Goal: Information Seeking & Learning: Learn about a topic

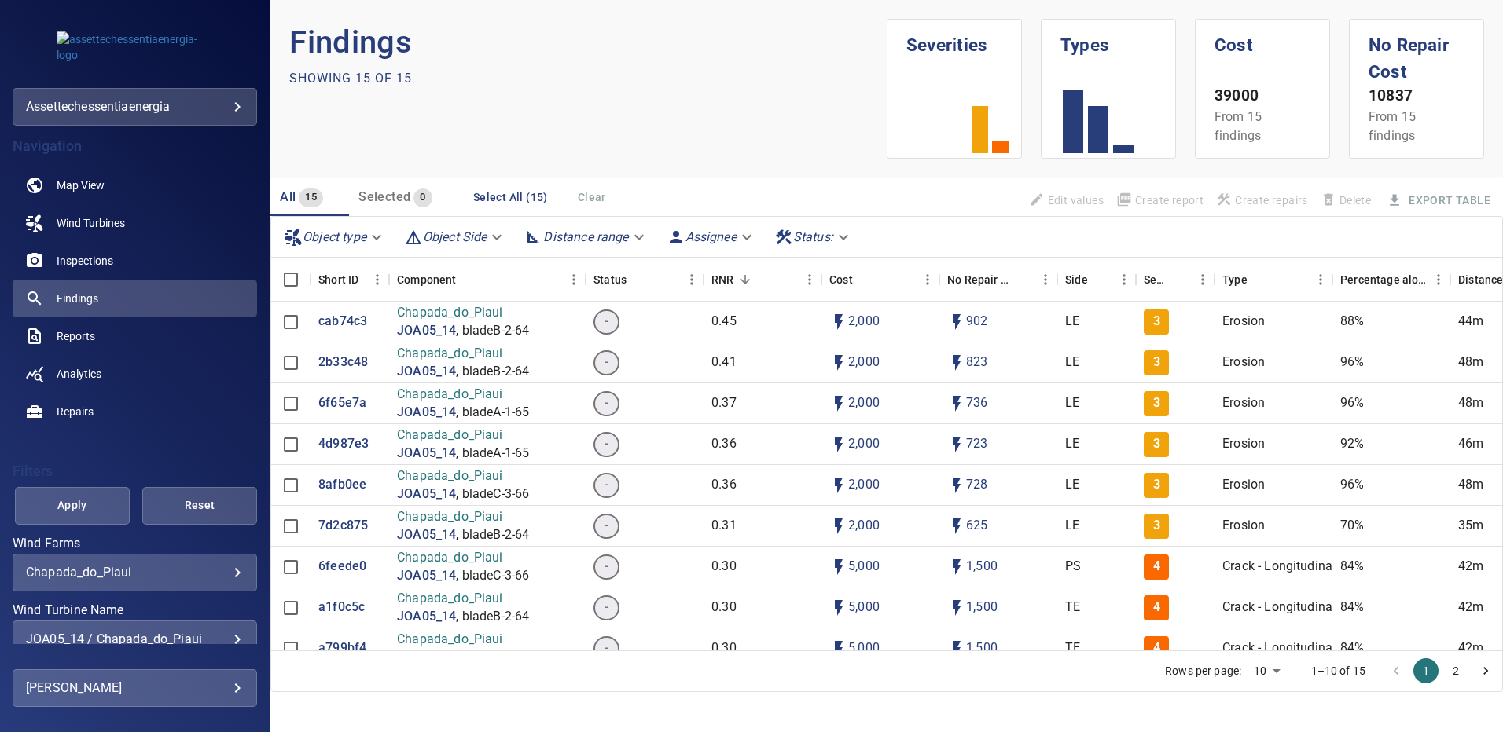
scroll to position [2, 0]
click at [350, 323] on p "cab74c3" at bounding box center [342, 322] width 49 height 18
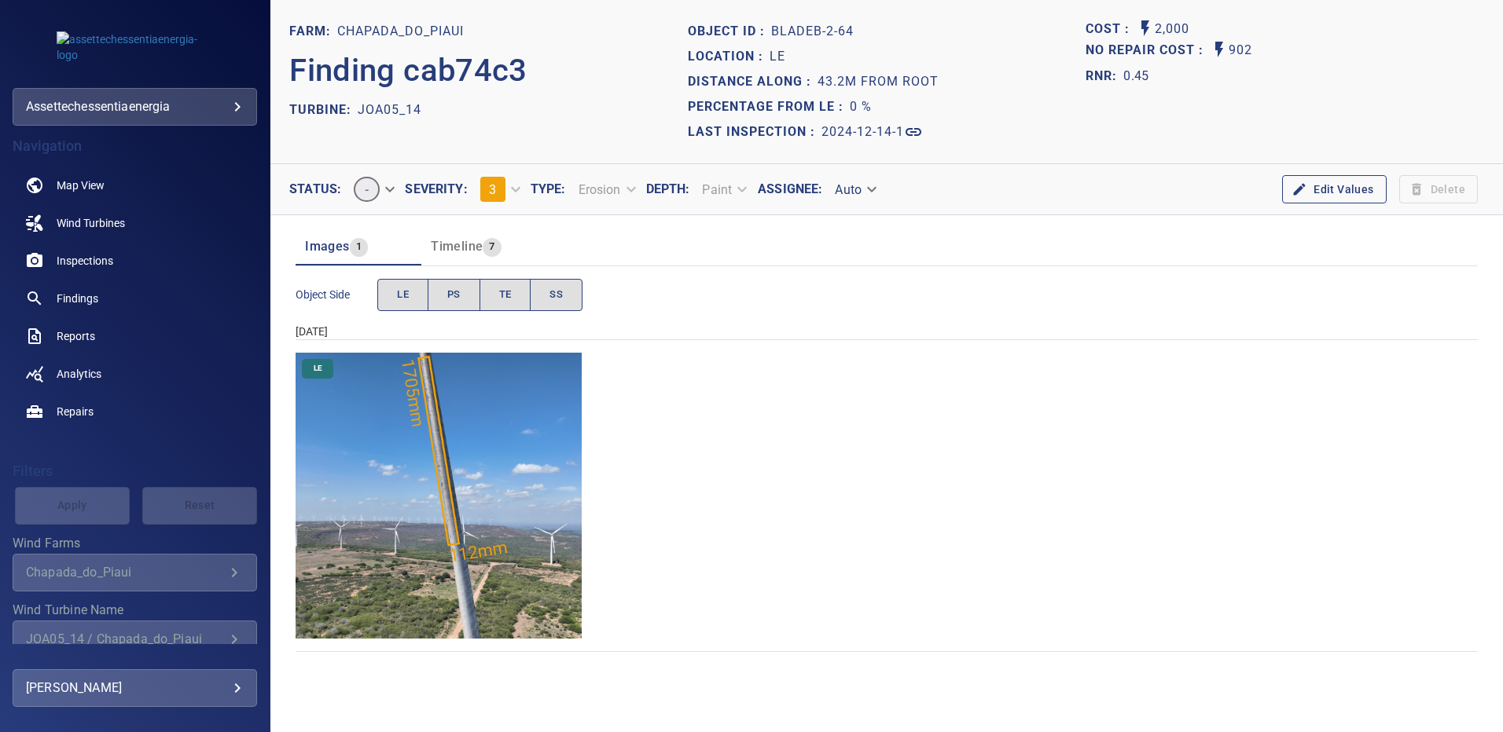
click at [420, 405] on img "Chapada_do_Piaui/JOA05_14/2024-12-14-1/2024-12-14-2/image83wp83.jpg" at bounding box center [438, 496] width 286 height 286
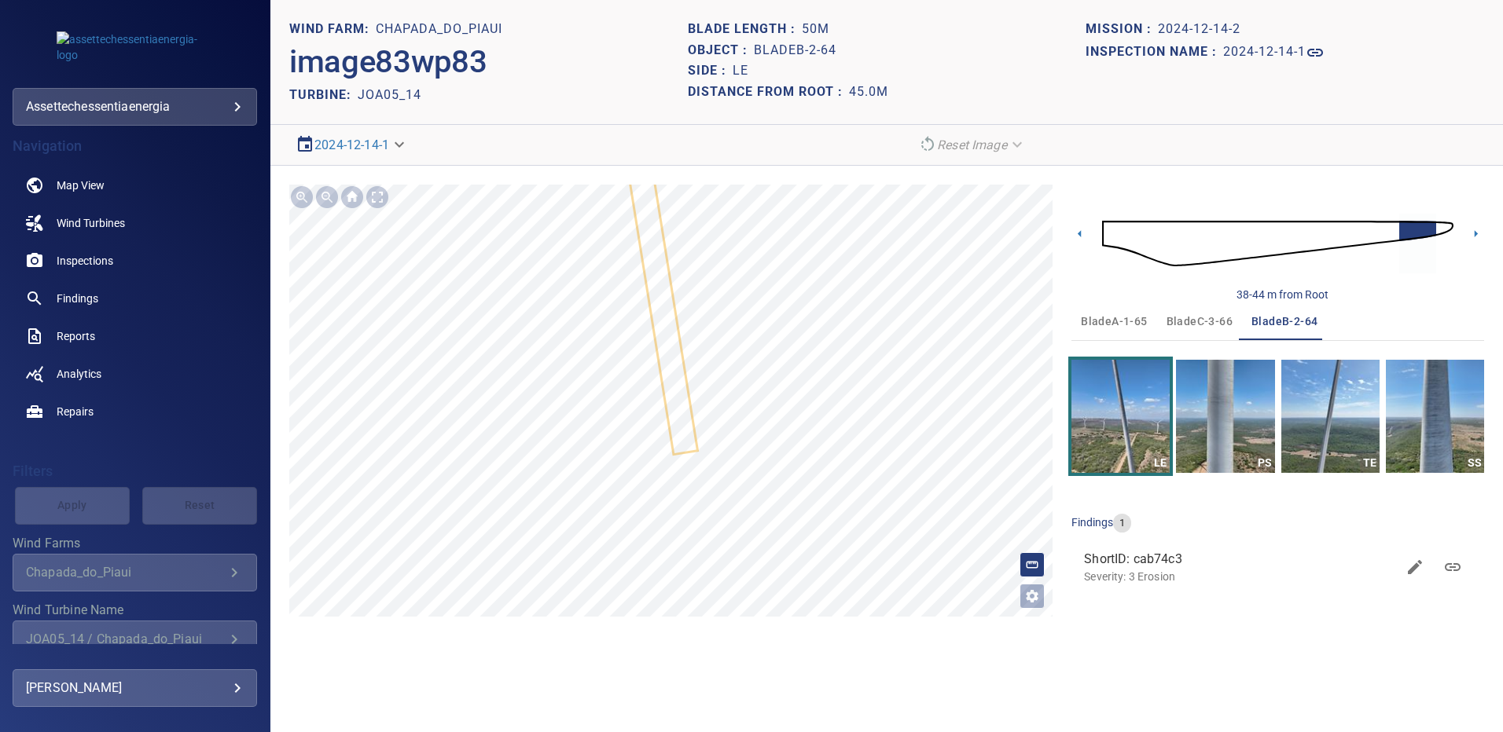
drag, startPoint x: 1116, startPoint y: 317, endPoint x: 1085, endPoint y: 330, distance: 33.4
click at [1116, 317] on span "bladeA-1-65" at bounding box center [1114, 322] width 66 height 20
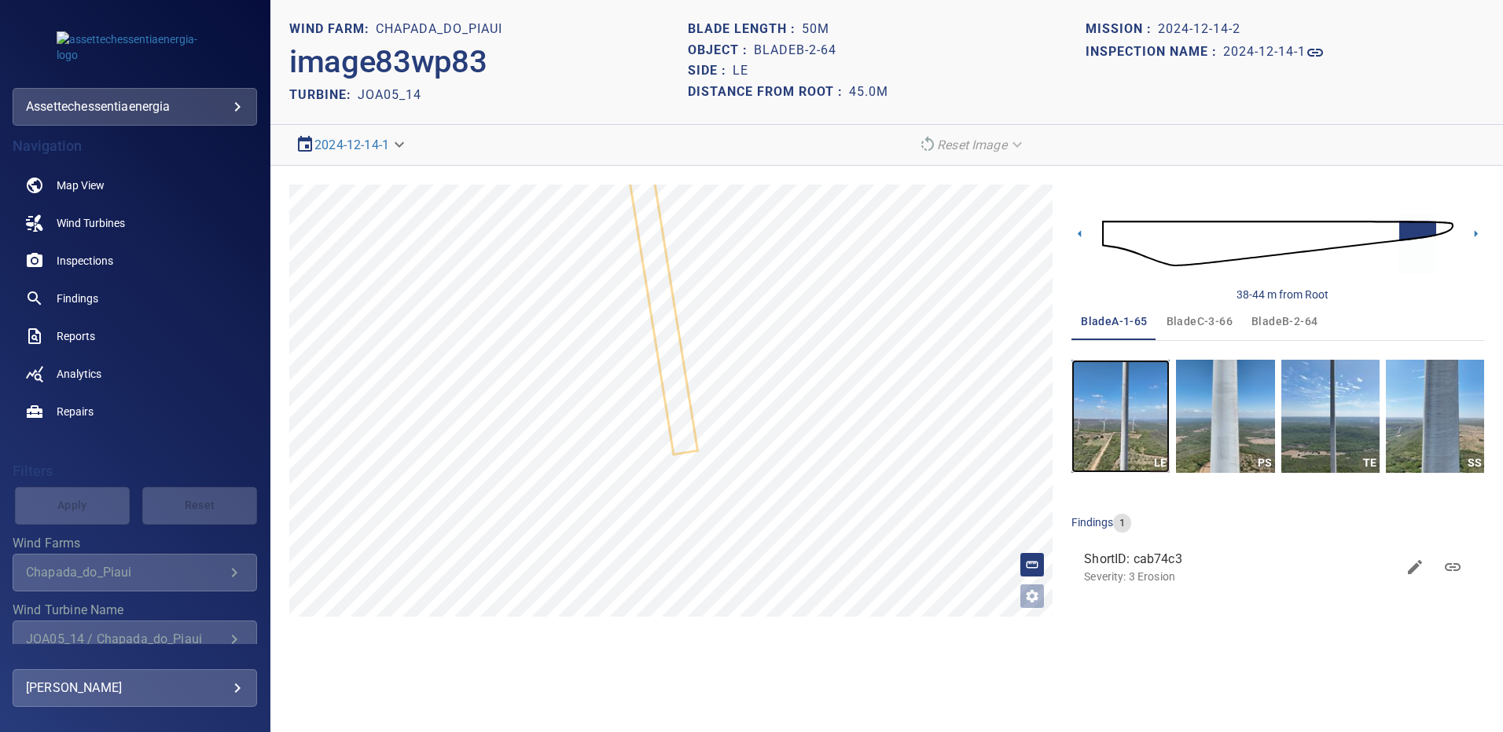
click at [1144, 400] on img "button" at bounding box center [1120, 416] width 98 height 113
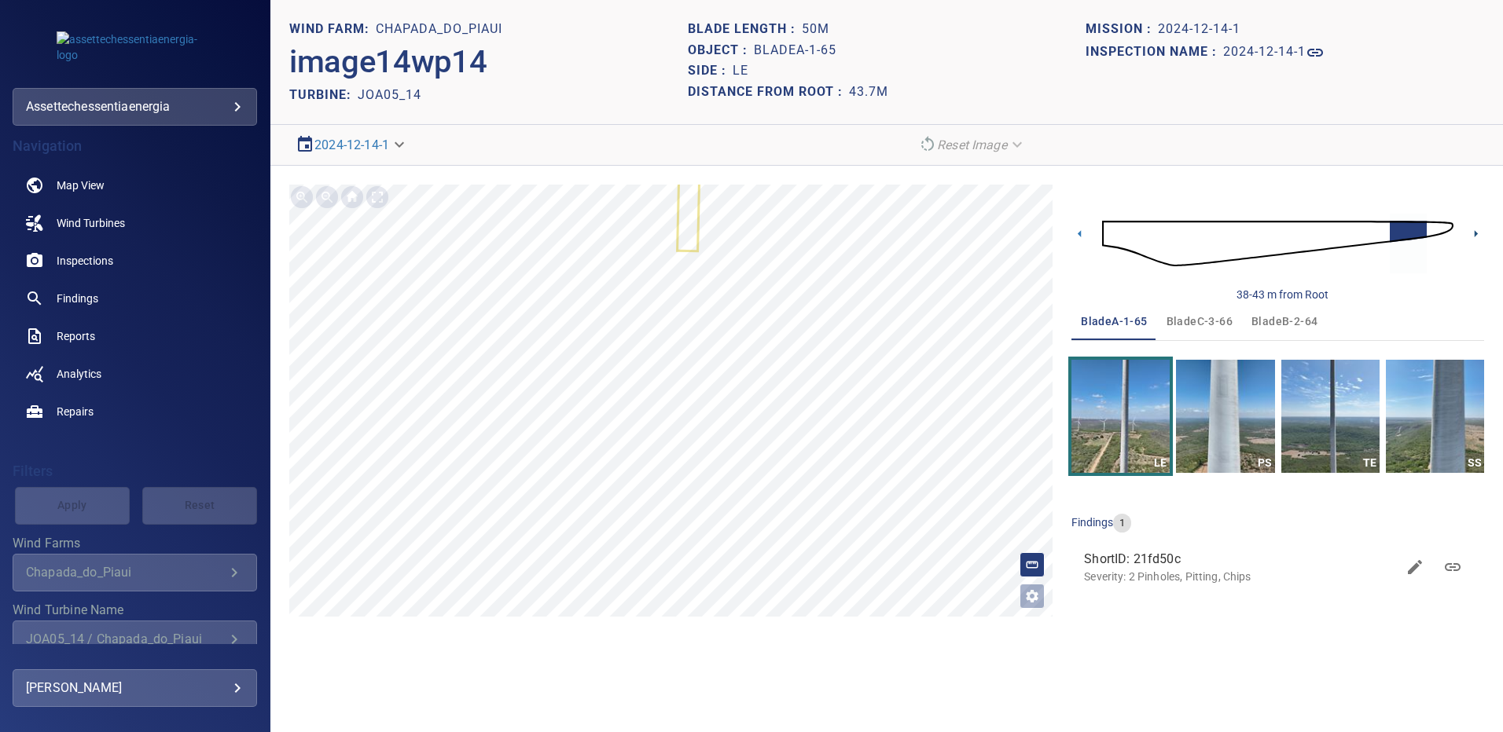
click at [1473, 233] on icon at bounding box center [1475, 234] width 17 height 17
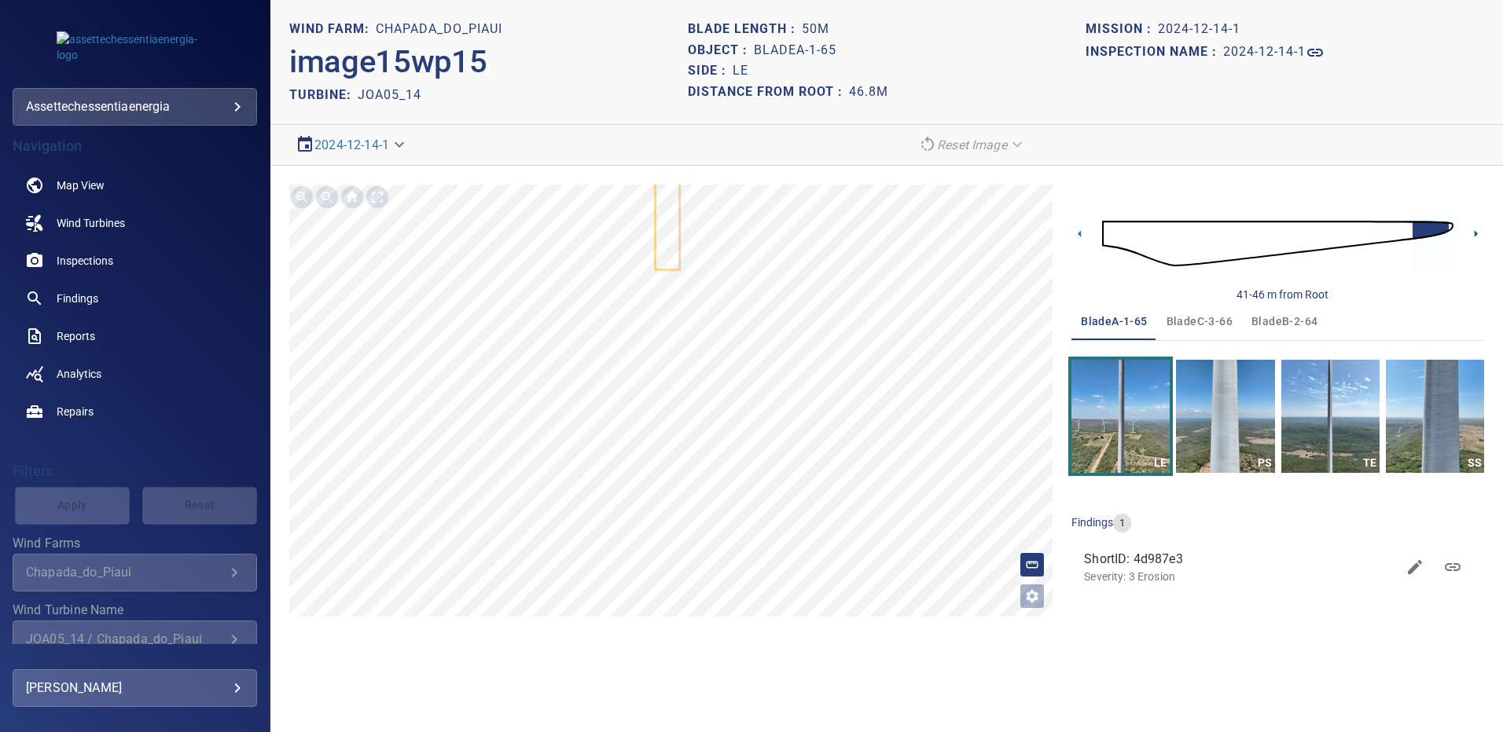
click at [1474, 233] on icon at bounding box center [1475, 234] width 17 height 17
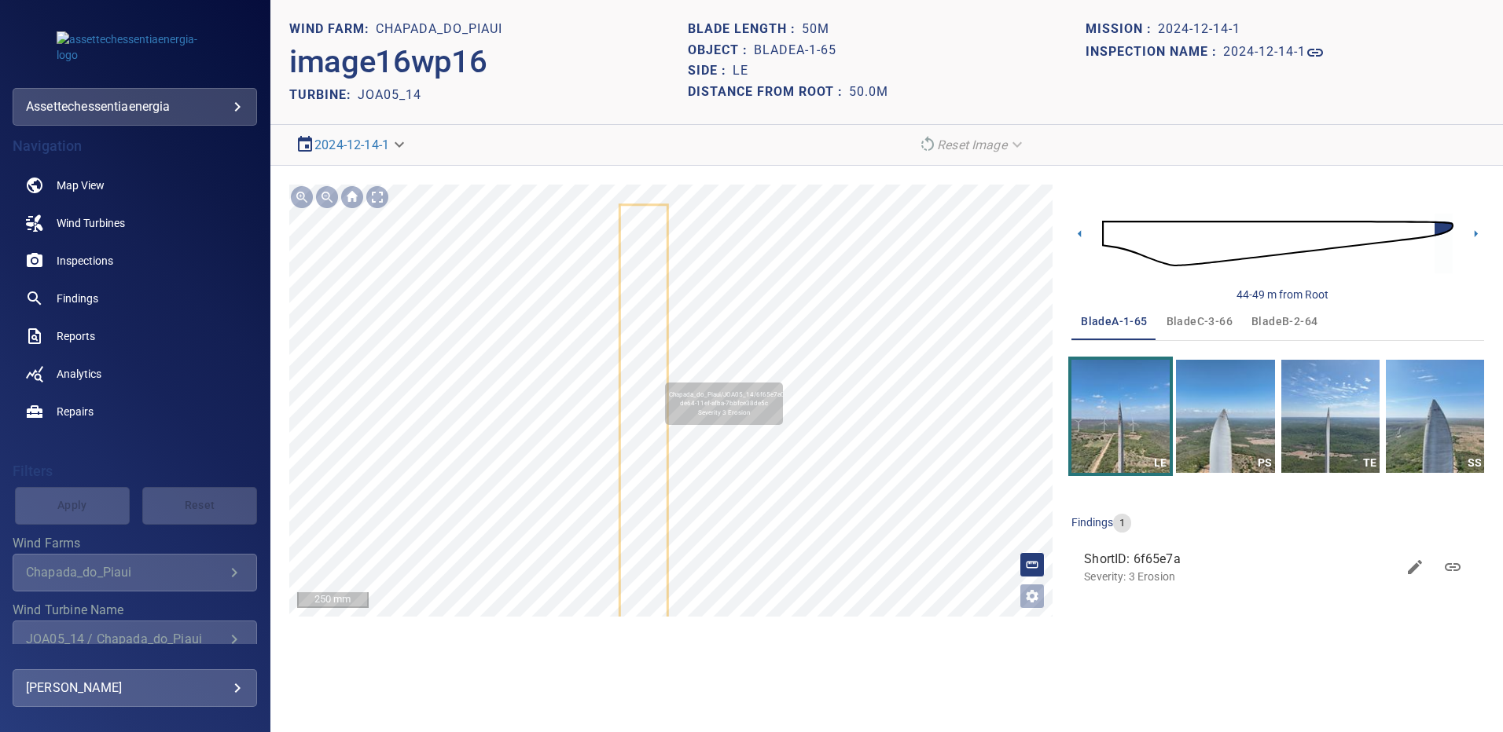
click at [658, 376] on icon at bounding box center [644, 539] width 46 height 666
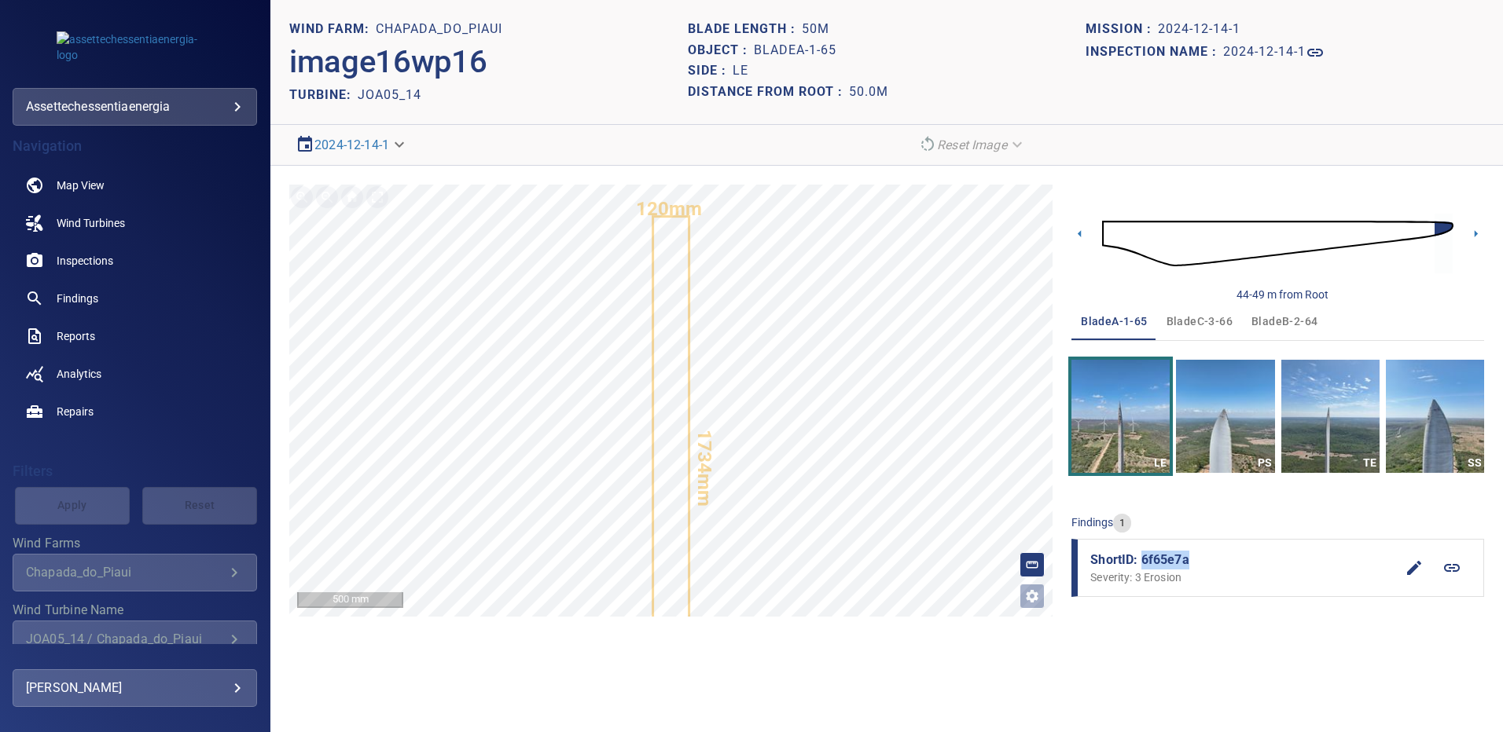
drag, startPoint x: 1187, startPoint y: 556, endPoint x: 1141, endPoint y: 556, distance: 46.4
click at [1141, 556] on span "ShortID: 6f65e7a" at bounding box center [1242, 560] width 305 height 19
copy span "6f65e7a"
drag, startPoint x: 1268, startPoint y: 321, endPoint x: 1185, endPoint y: 375, distance: 99.4
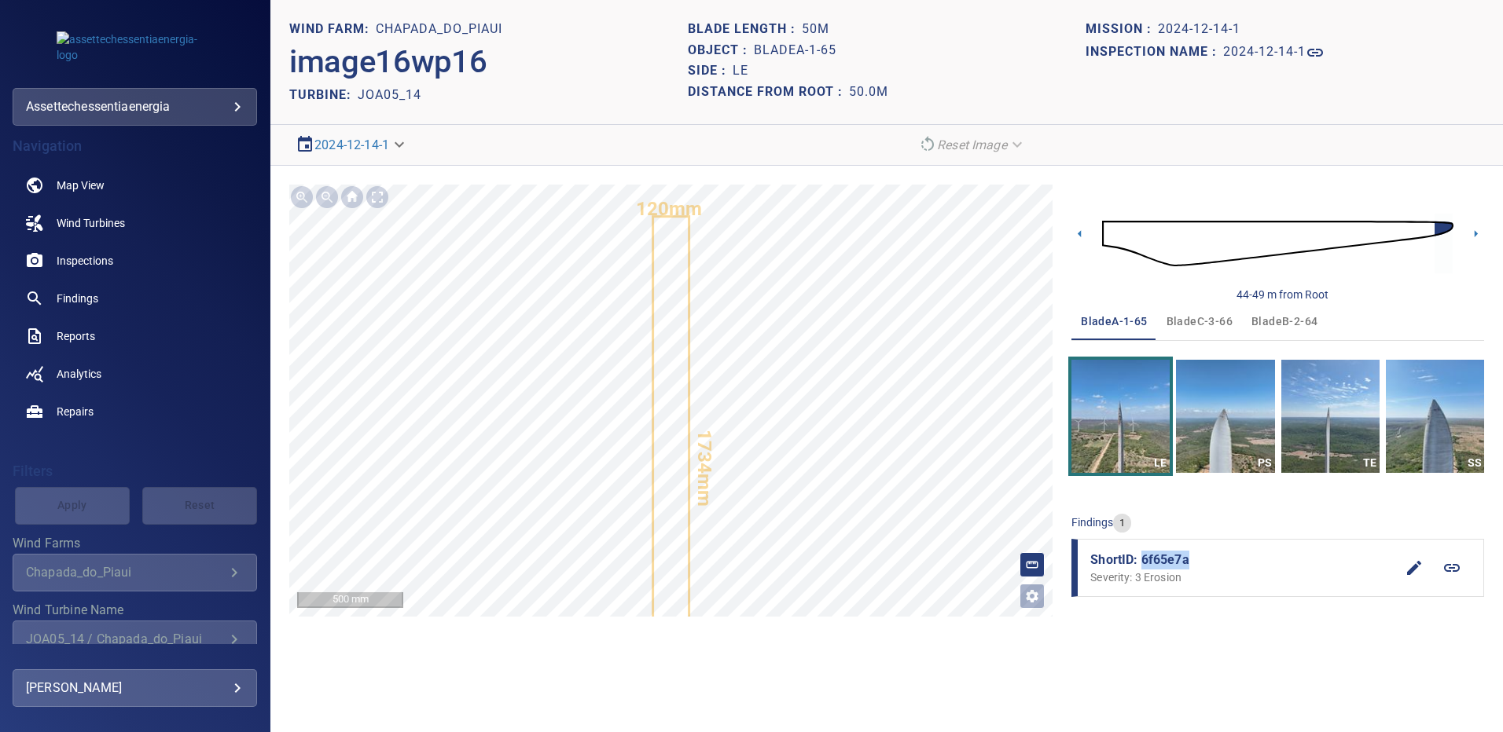
click at [1268, 321] on span "bladeB-2-64" at bounding box center [1284, 322] width 66 height 20
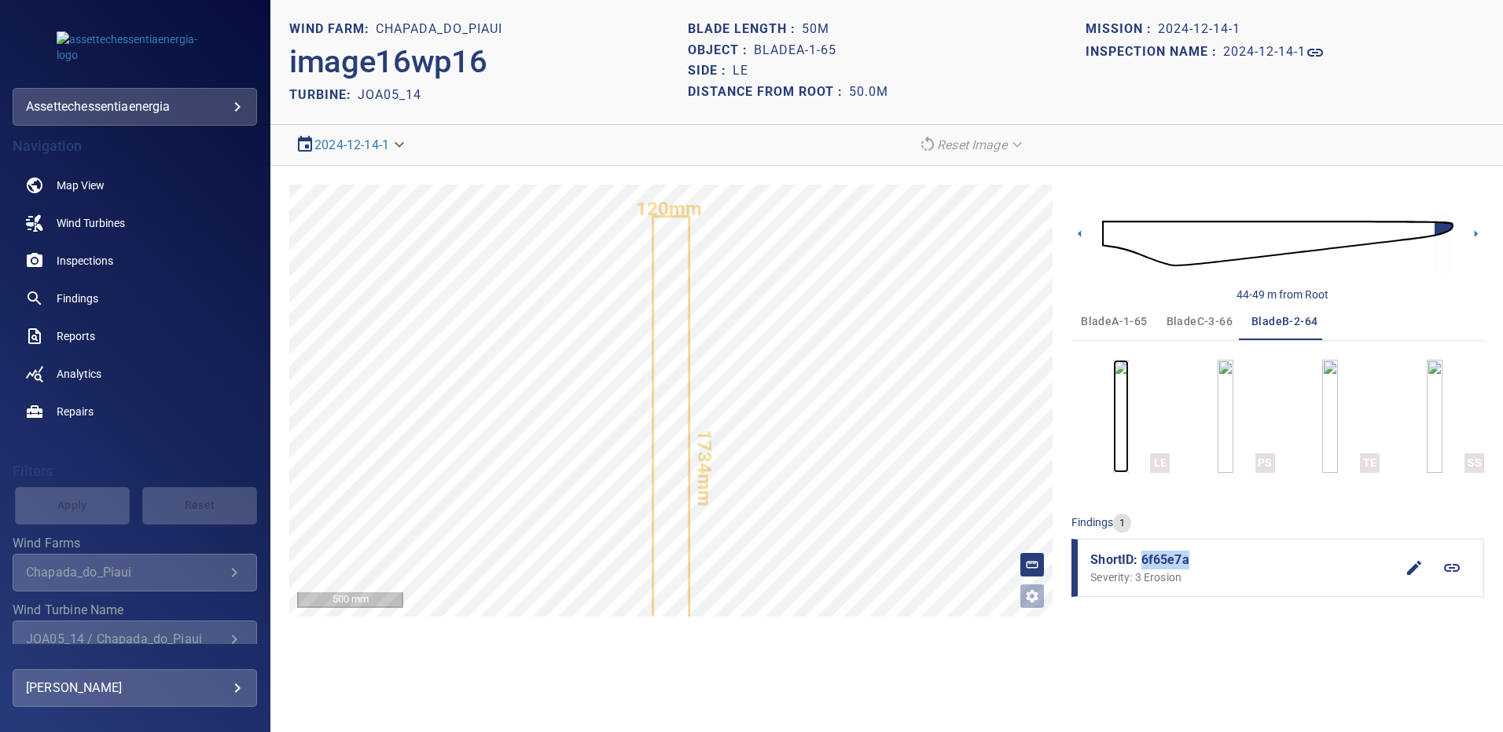
click at [1113, 425] on img "button" at bounding box center [1121, 416] width 16 height 113
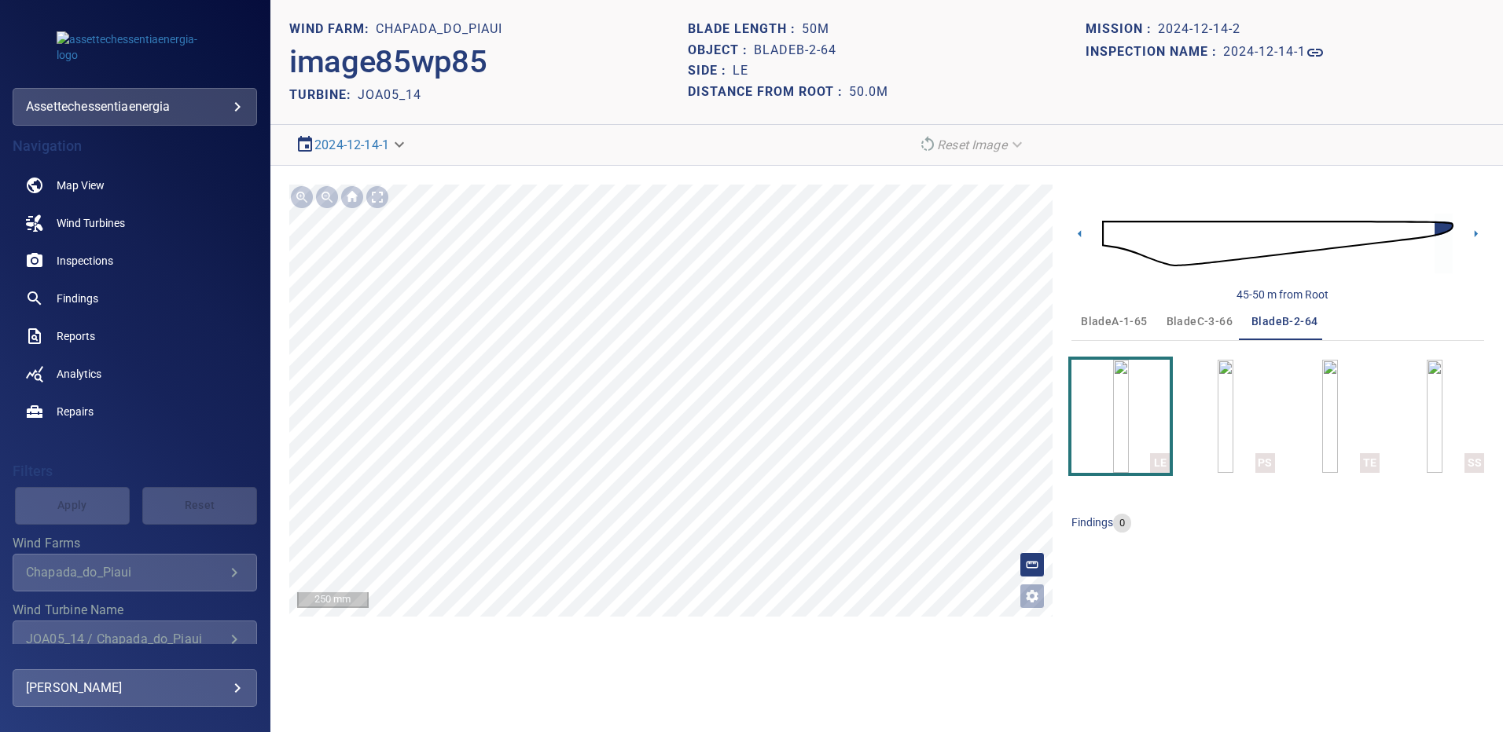
click at [1188, 325] on span "bladeC-3-66" at bounding box center [1199, 322] width 66 height 20
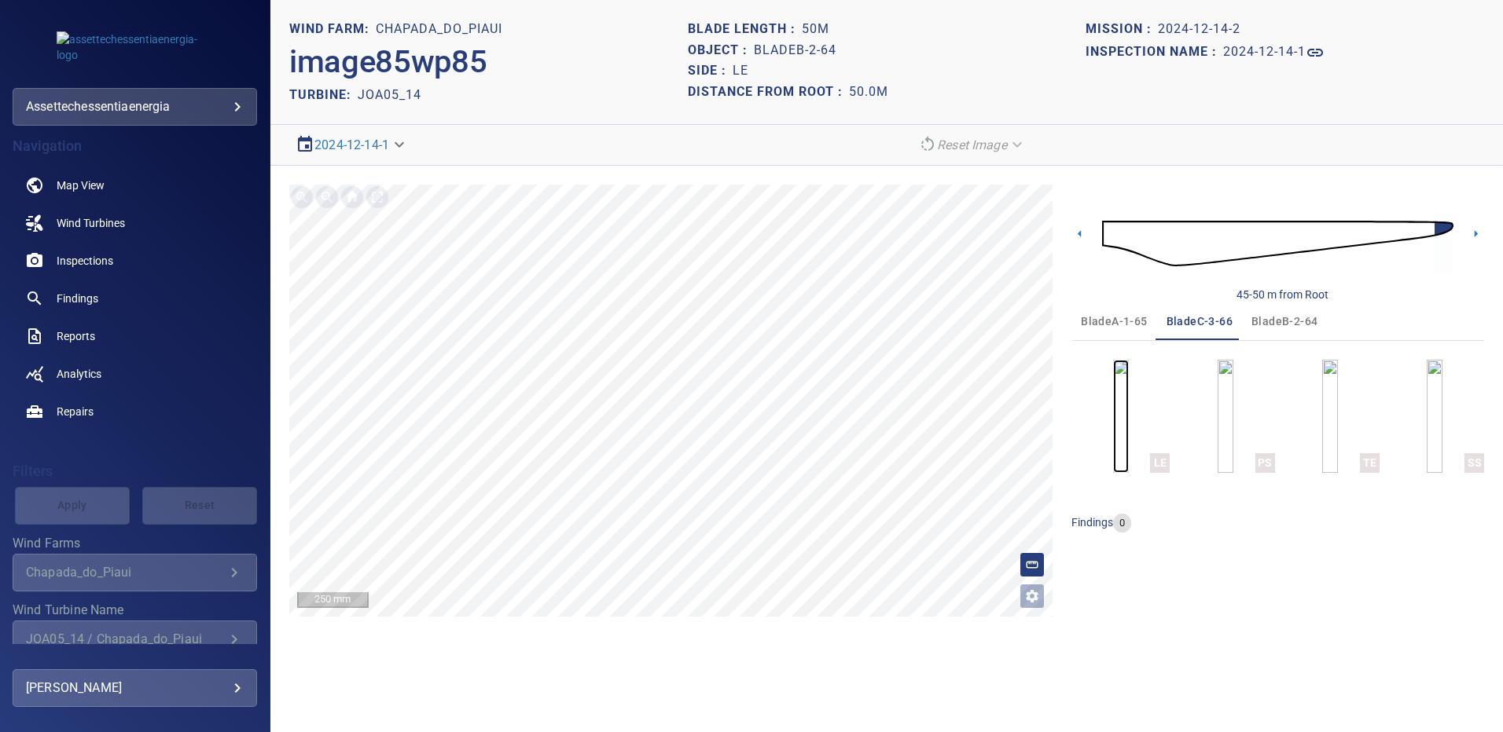
click at [1128, 417] on img "button" at bounding box center [1121, 416] width 16 height 113
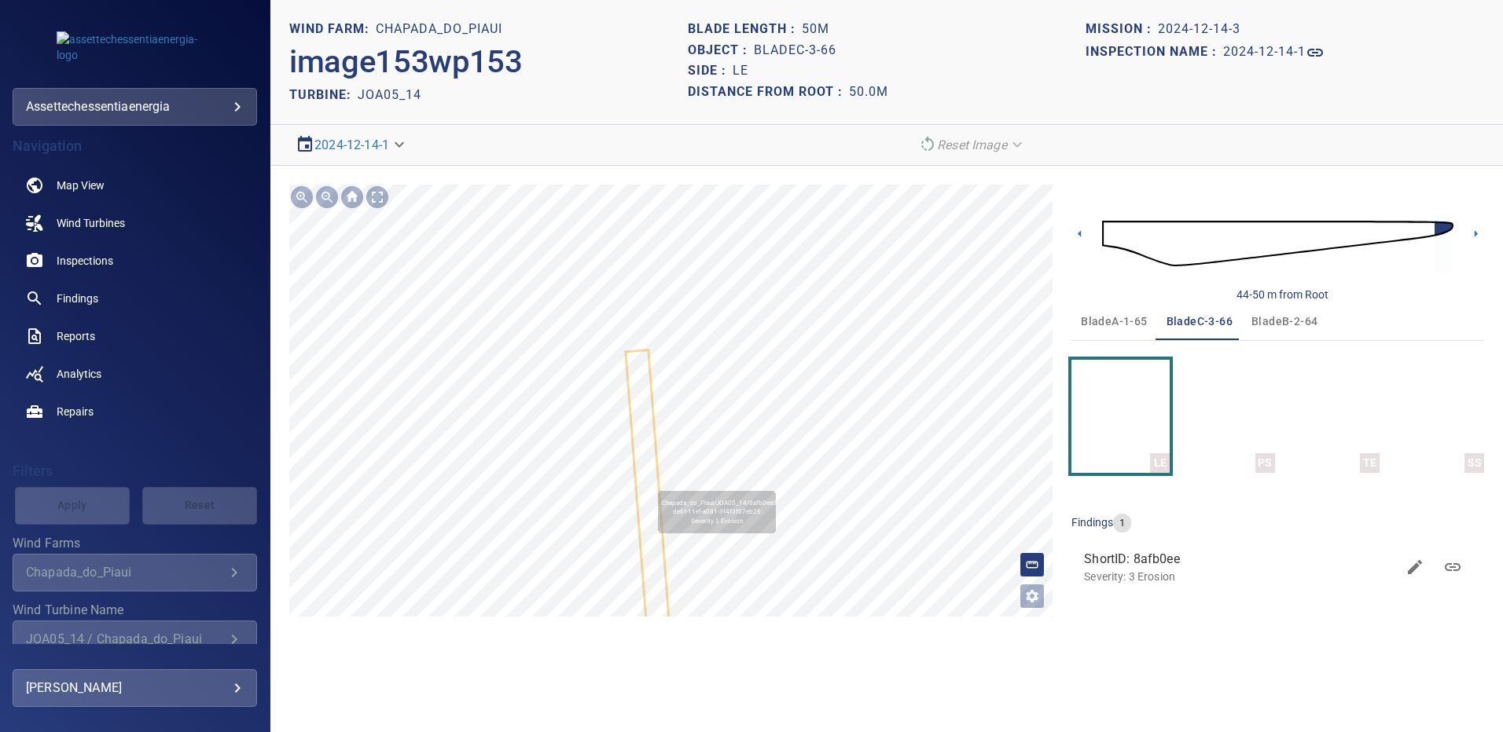
click at [651, 484] on icon at bounding box center [649, 517] width 46 height 332
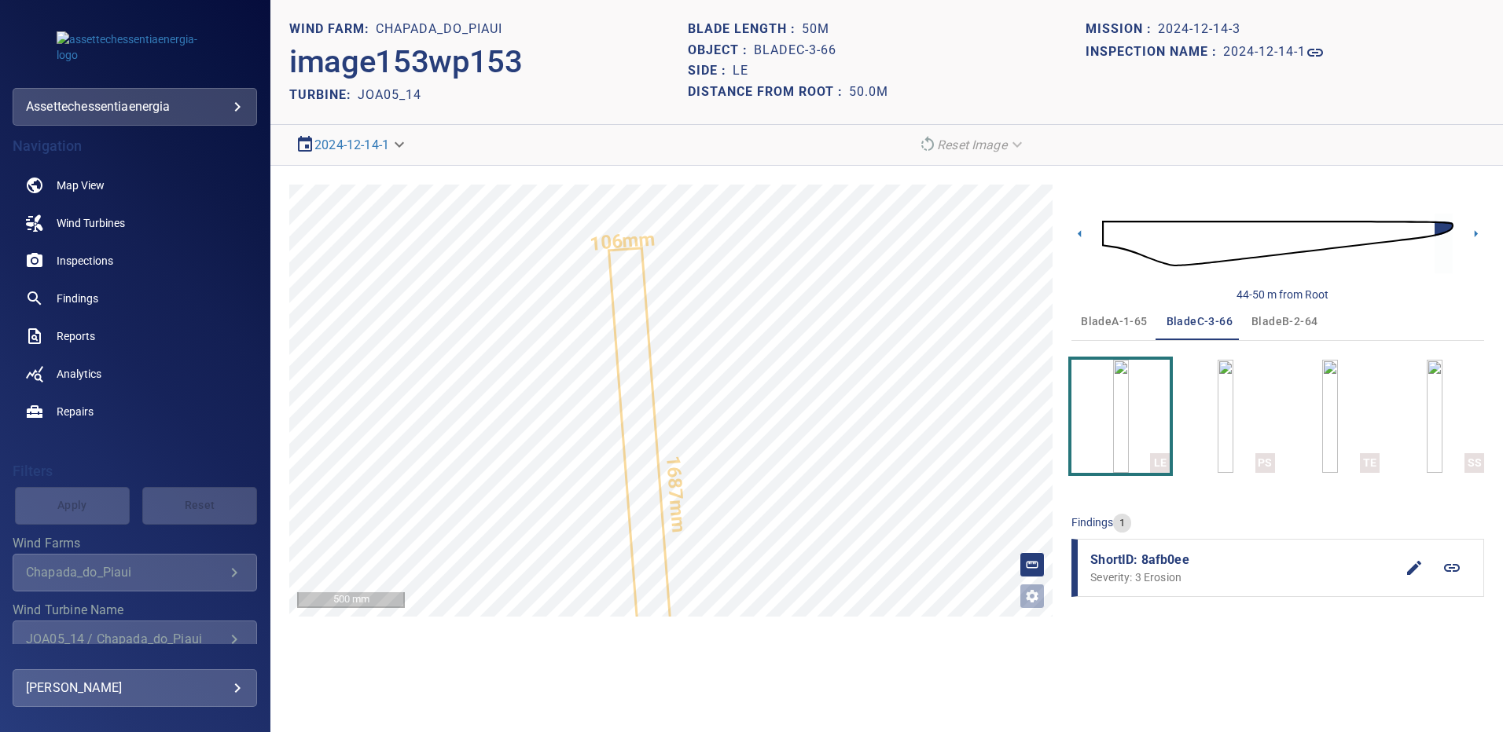
drag, startPoint x: 1161, startPoint y: 558, endPoint x: 1221, endPoint y: 552, distance: 60.8
click at [1161, 558] on span "ShortID: 8afb0ee" at bounding box center [1242, 560] width 305 height 19
drag, startPoint x: 1165, startPoint y: 565, endPoint x: 1142, endPoint y: 563, distance: 23.6
click at [1142, 563] on span "ShortID: 8afb0ee" at bounding box center [1242, 560] width 305 height 19
copy span "8afb0ee"
